Goal: Find specific page/section: Find specific page/section

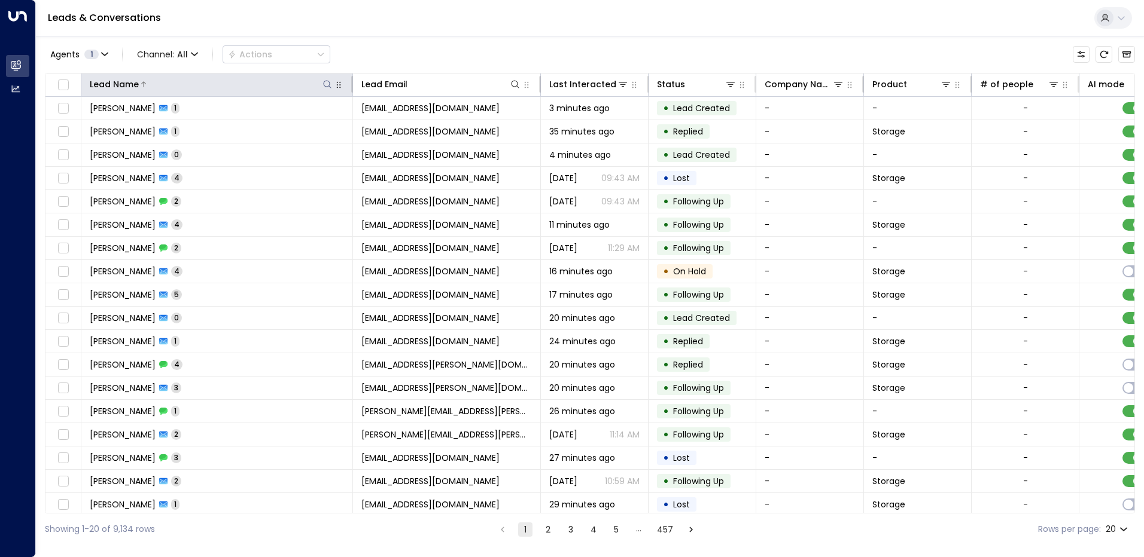
click at [329, 85] on icon at bounding box center [327, 85] width 10 height 10
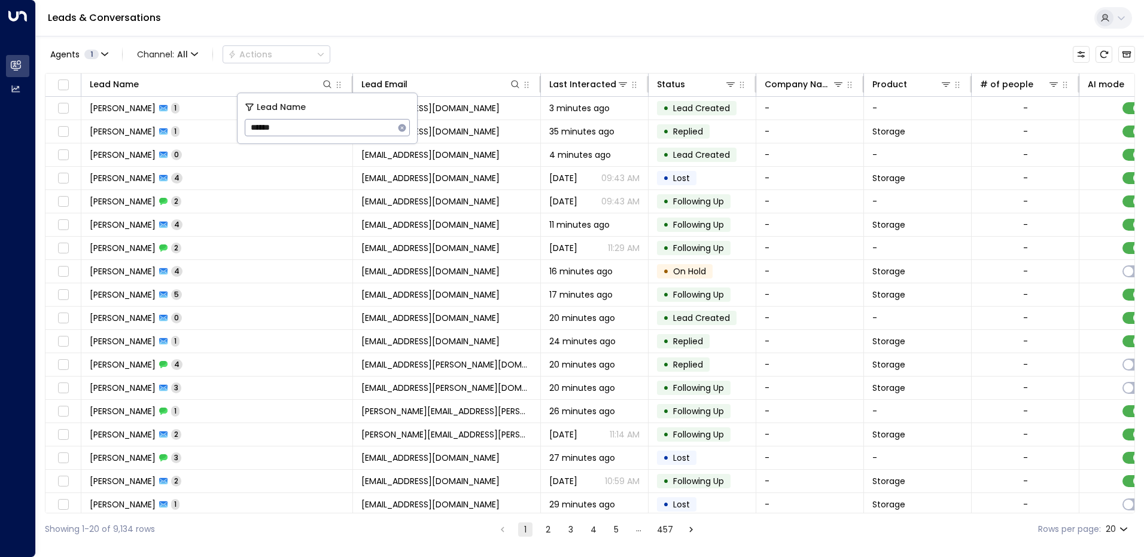
type input "******"
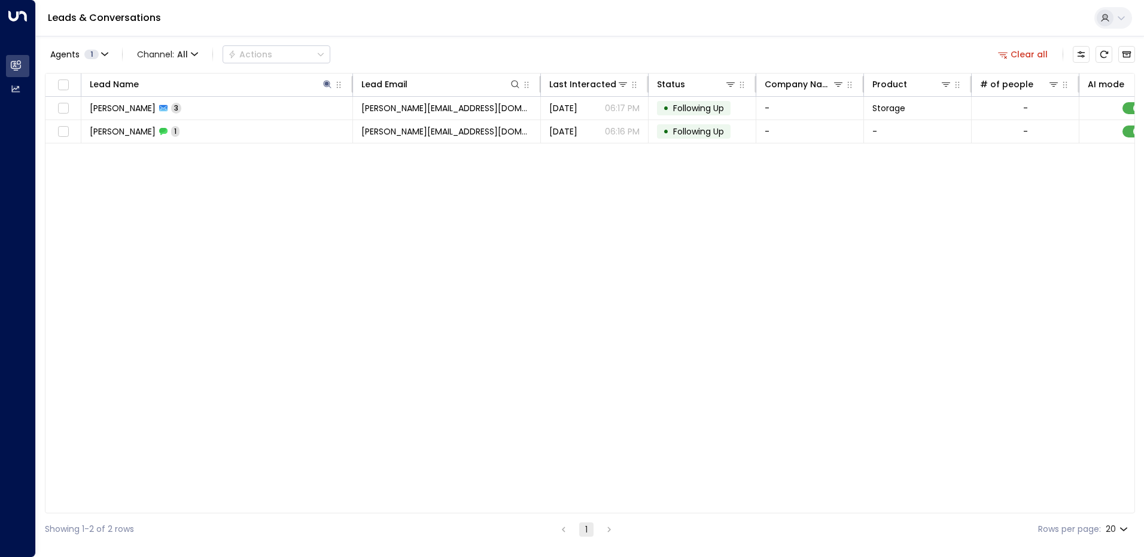
click at [406, 35] on div "Leads & Conversations" at bounding box center [590, 18] width 1108 height 36
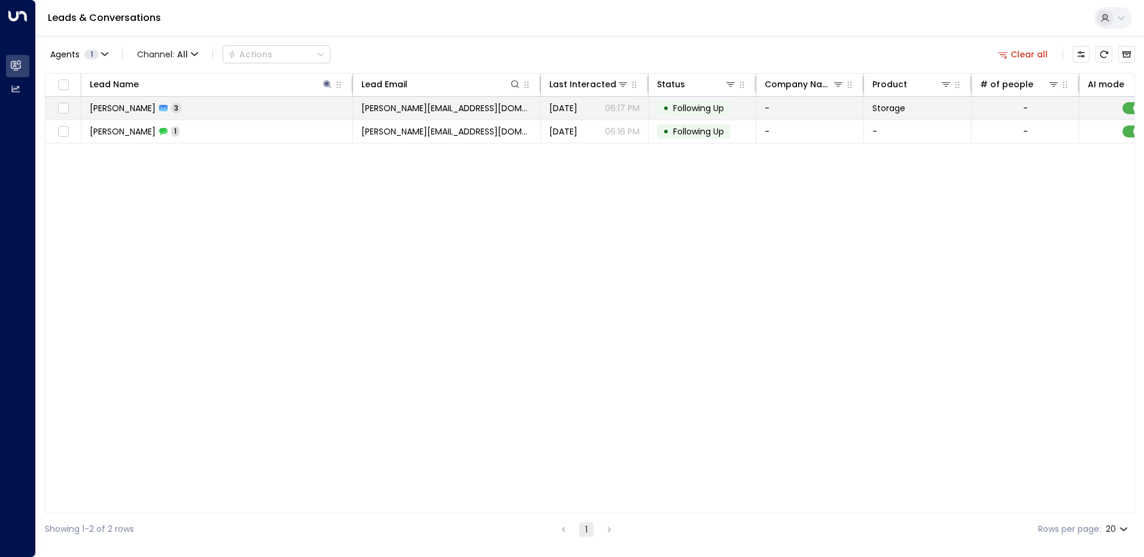
click at [214, 107] on td "[PERSON_NAME] Yachou 3" at bounding box center [217, 108] width 272 height 23
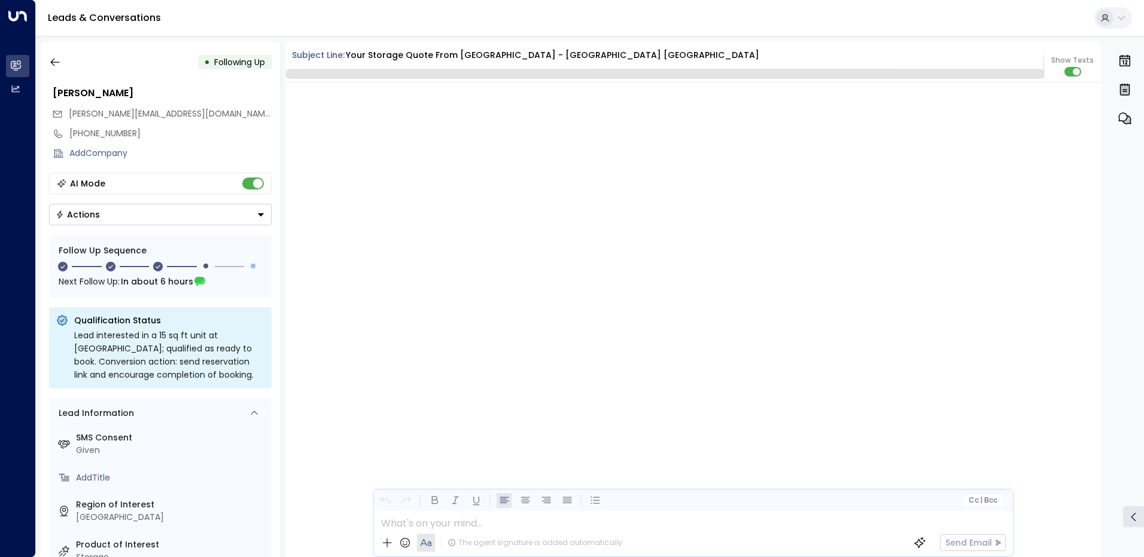
scroll to position [1428, 0]
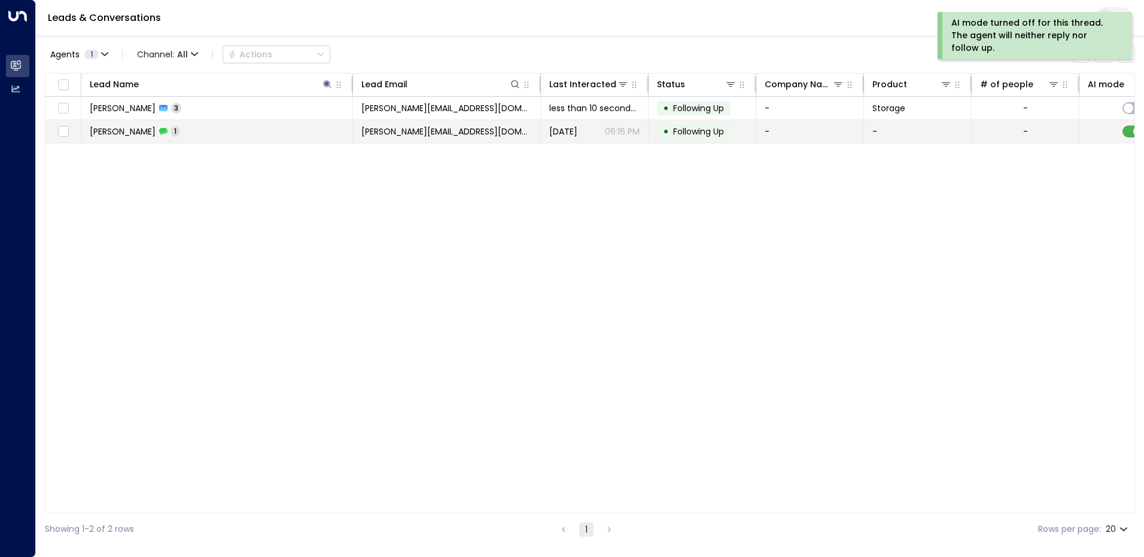
click at [159, 133] on icon at bounding box center [163, 131] width 8 height 8
